Goal: Check status

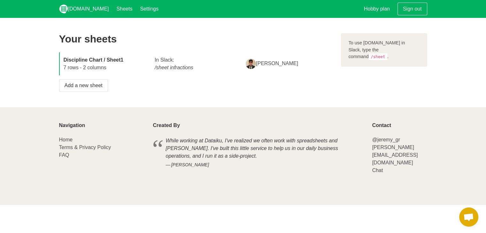
click at [100, 59] on strong "Discipline Chart / Sheet1" at bounding box center [94, 59] width 60 height 5
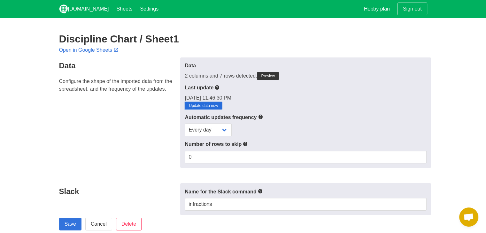
click at [201, 105] on link "Update data now" at bounding box center [203, 106] width 37 height 8
